Goal: Task Accomplishment & Management: Manage account settings

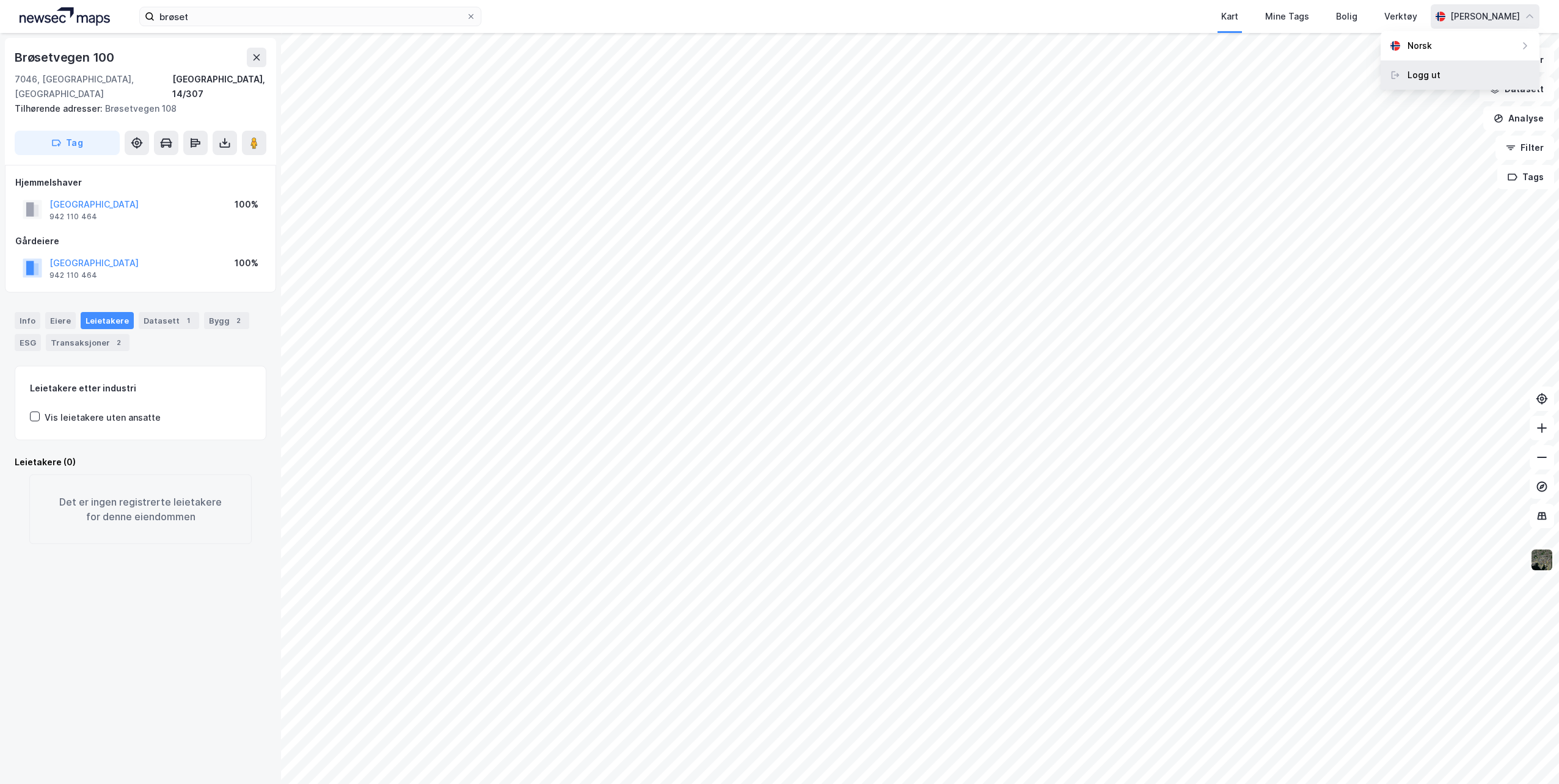
click at [1422, 79] on div "Logg ut" at bounding box center [1424, 75] width 33 height 15
